Goal: Information Seeking & Learning: Learn about a topic

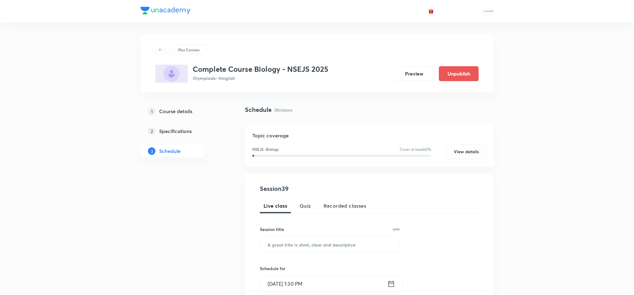
scroll to position [158, 0]
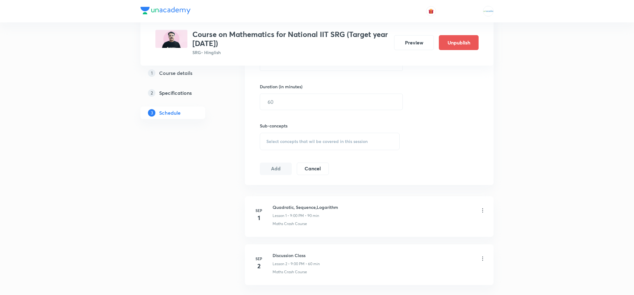
click at [480, 213] on icon at bounding box center [483, 210] width 6 height 6
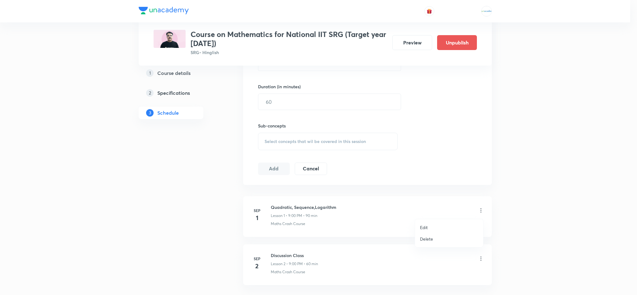
click at [429, 238] on p "Delete" at bounding box center [426, 239] width 13 height 7
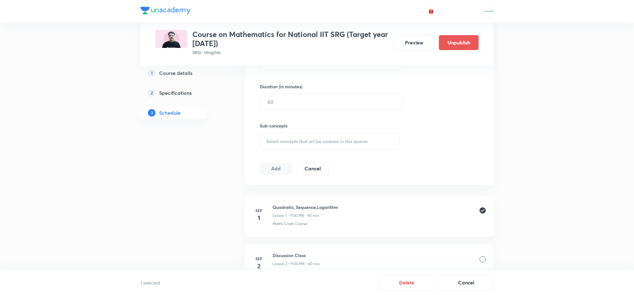
click at [483, 258] on div at bounding box center [483, 259] width 6 height 6
click at [413, 283] on button "Delete" at bounding box center [406, 282] width 55 height 15
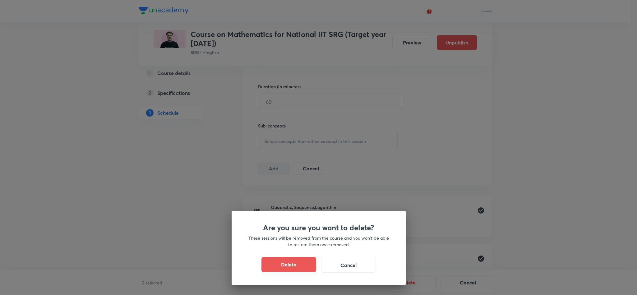
click at [294, 268] on button "Delete" at bounding box center [289, 264] width 55 height 15
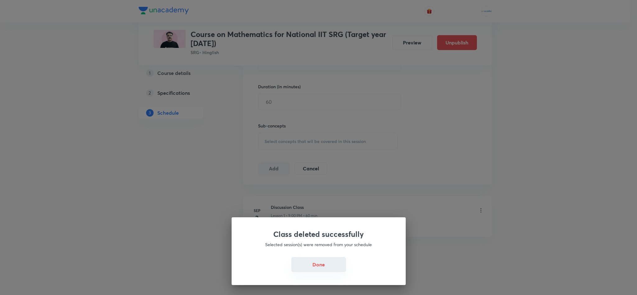
click at [321, 264] on button "Done" at bounding box center [318, 264] width 55 height 15
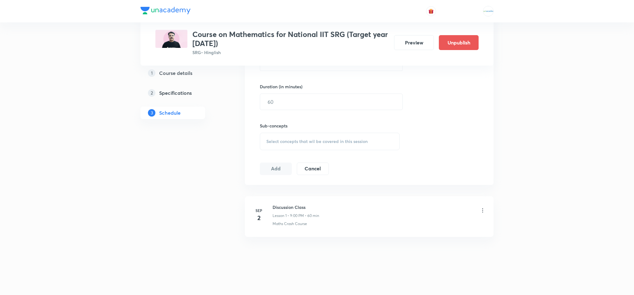
click at [480, 211] on icon at bounding box center [483, 210] width 6 height 6
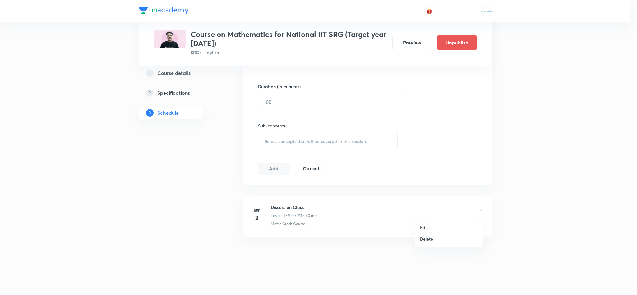
click at [427, 241] on p "Delete" at bounding box center [426, 239] width 13 height 7
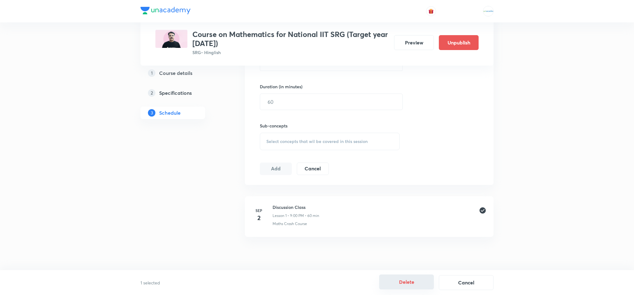
click at [404, 286] on button "Delete" at bounding box center [406, 282] width 55 height 15
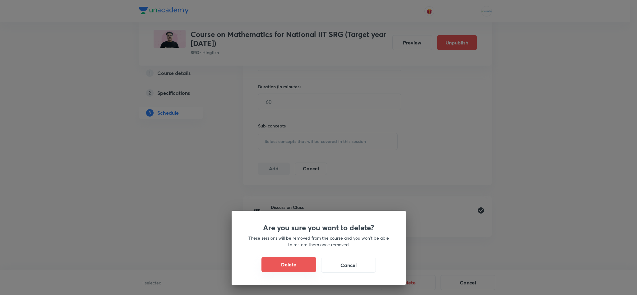
click at [286, 264] on button "Delete" at bounding box center [289, 264] width 55 height 15
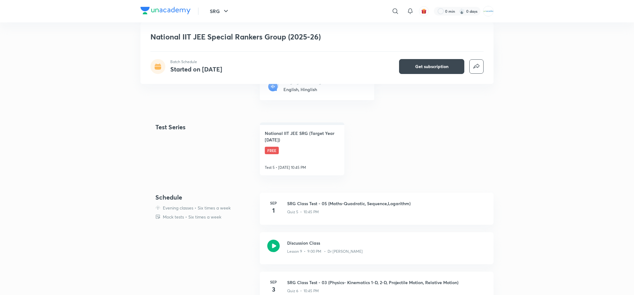
scroll to position [222, 0]
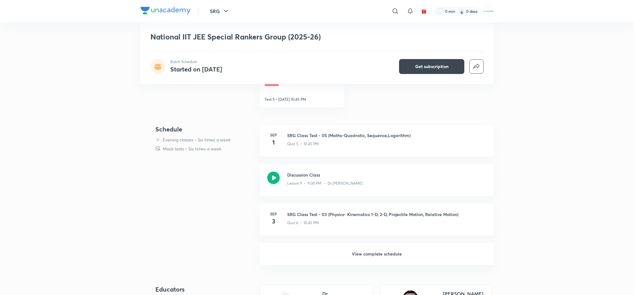
click at [373, 257] on h6 "View complete schedule" at bounding box center [377, 254] width 234 height 22
